Goal: Check status: Check status

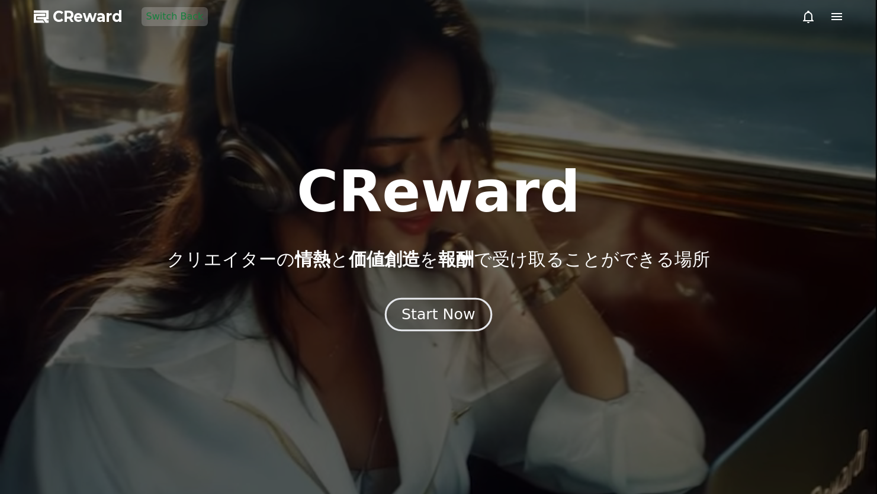
click at [452, 304] on button "Start Now" at bounding box center [438, 315] width 107 height 34
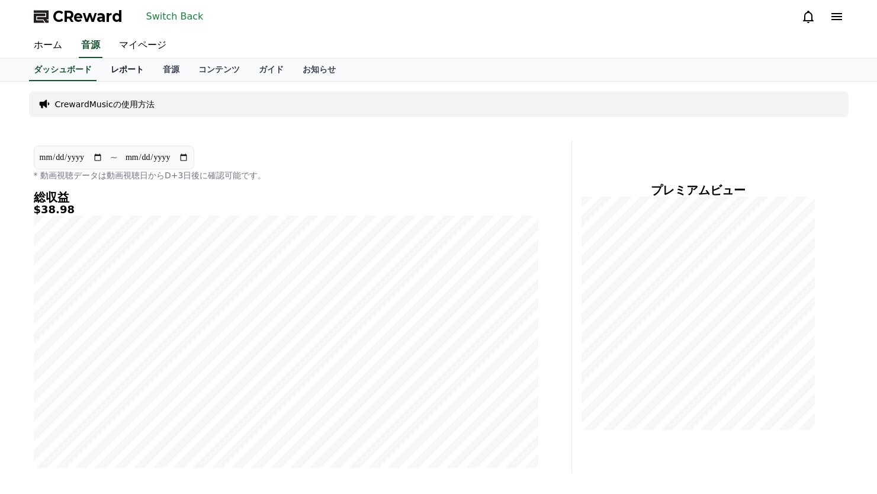
click at [120, 71] on link "レポート" at bounding box center [127, 70] width 52 height 22
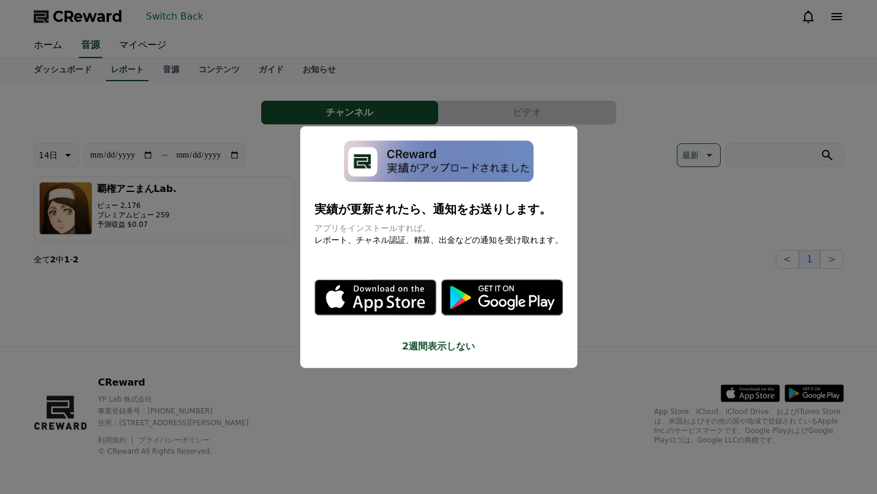
drag, startPoint x: 618, startPoint y: 238, endPoint x: 603, endPoint y: 239, distance: 15.4
click at [618, 239] on button "close modal" at bounding box center [438, 247] width 877 height 494
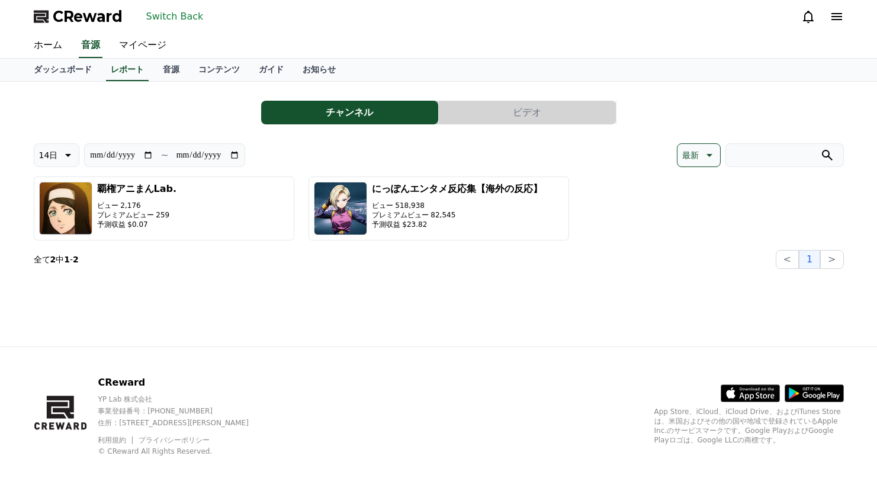
click at [57, 154] on button "14日" at bounding box center [57, 155] width 46 height 24
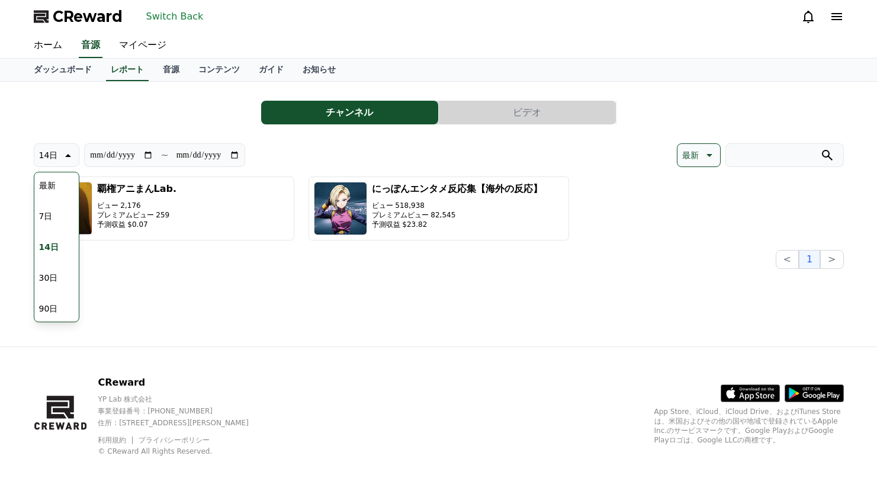
click at [59, 304] on button "90日" at bounding box center [48, 308] width 28 height 26
type input "**********"
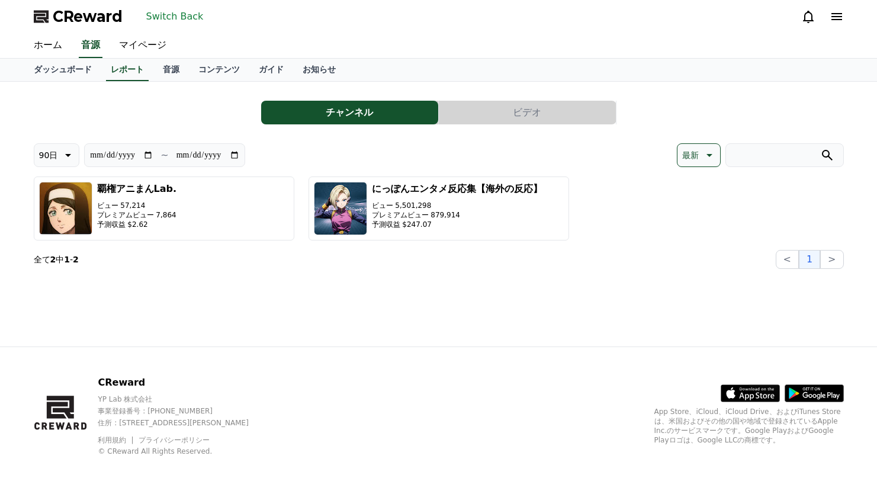
click at [178, 18] on button "Switch Back" at bounding box center [174, 16] width 67 height 19
